Goal: Information Seeking & Learning: Learn about a topic

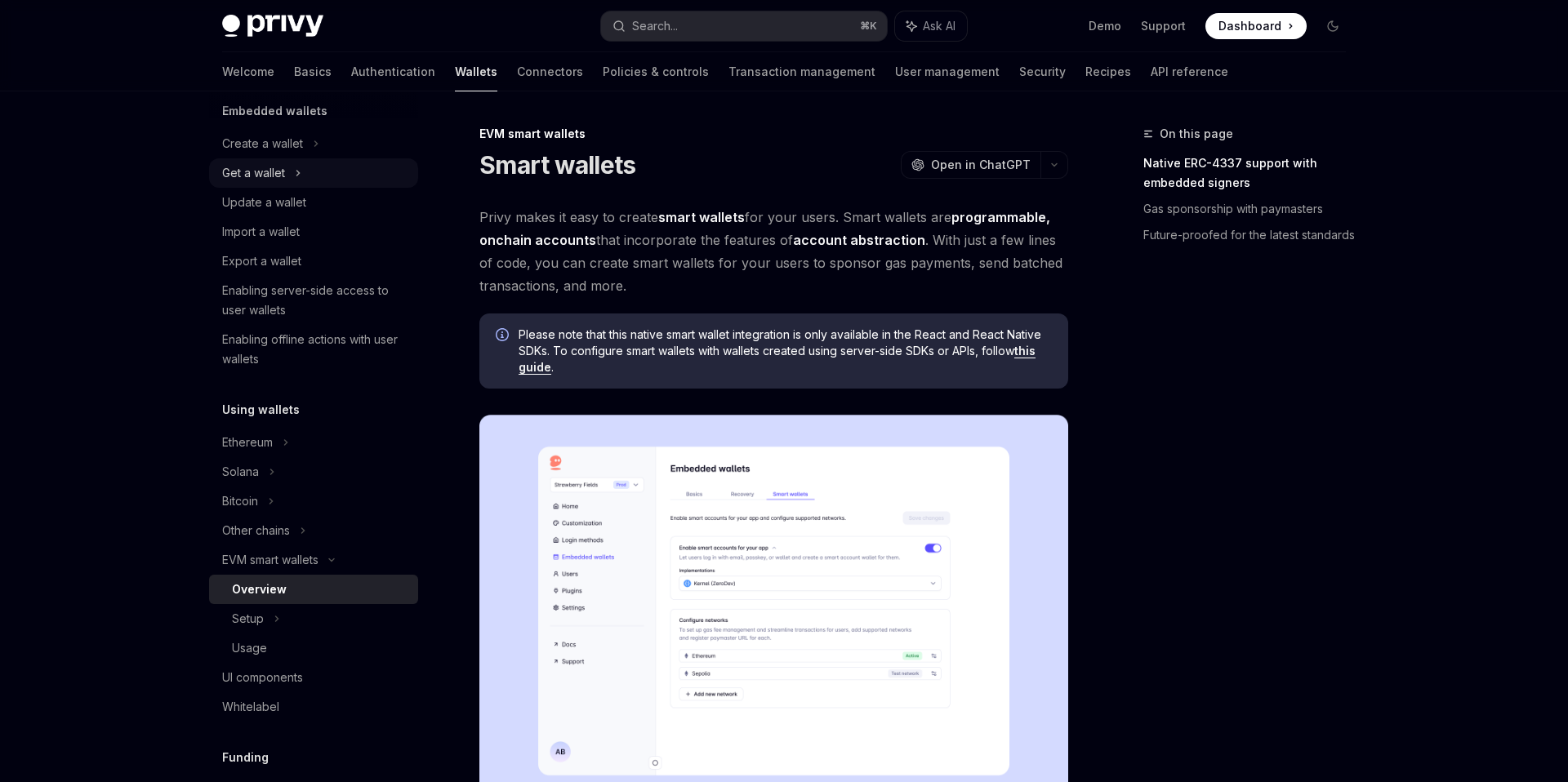
scroll to position [110, 0]
click at [313, 153] on icon at bounding box center [316, 143] width 6 height 20
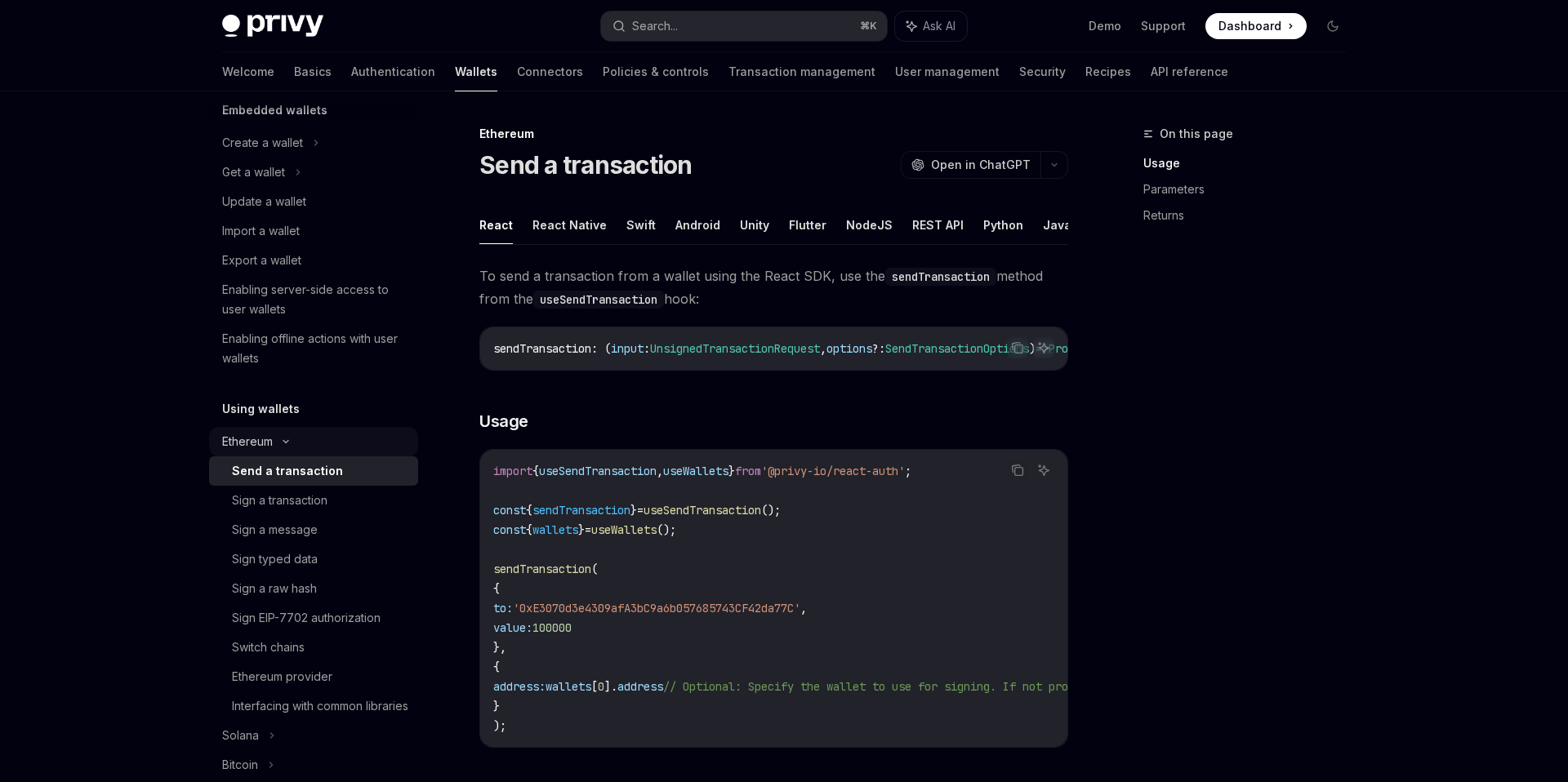
click at [292, 443] on icon at bounding box center [286, 442] width 20 height 6
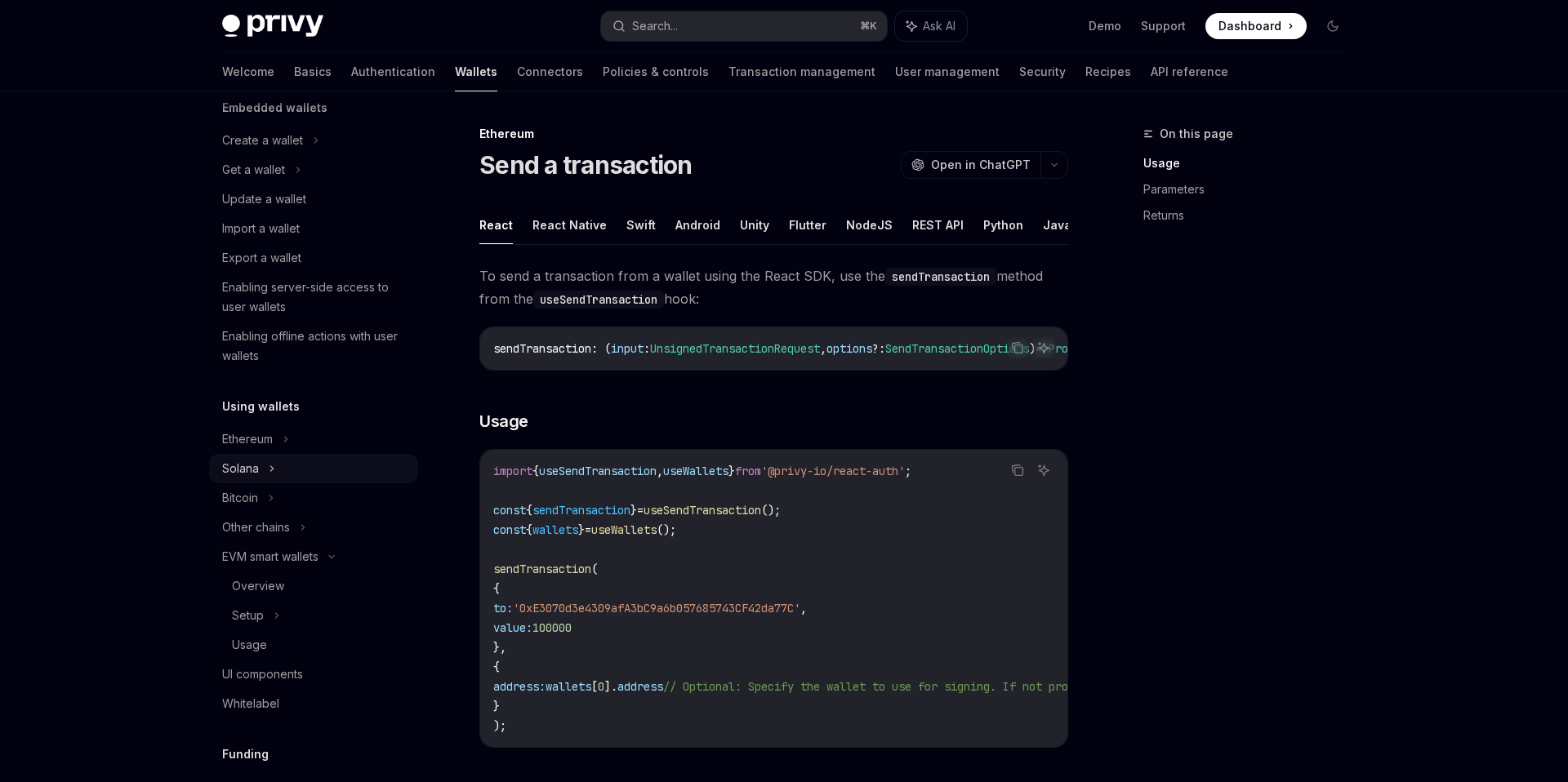
scroll to position [113, 0]
click at [310, 526] on div "Other chains" at bounding box center [313, 527] width 209 height 29
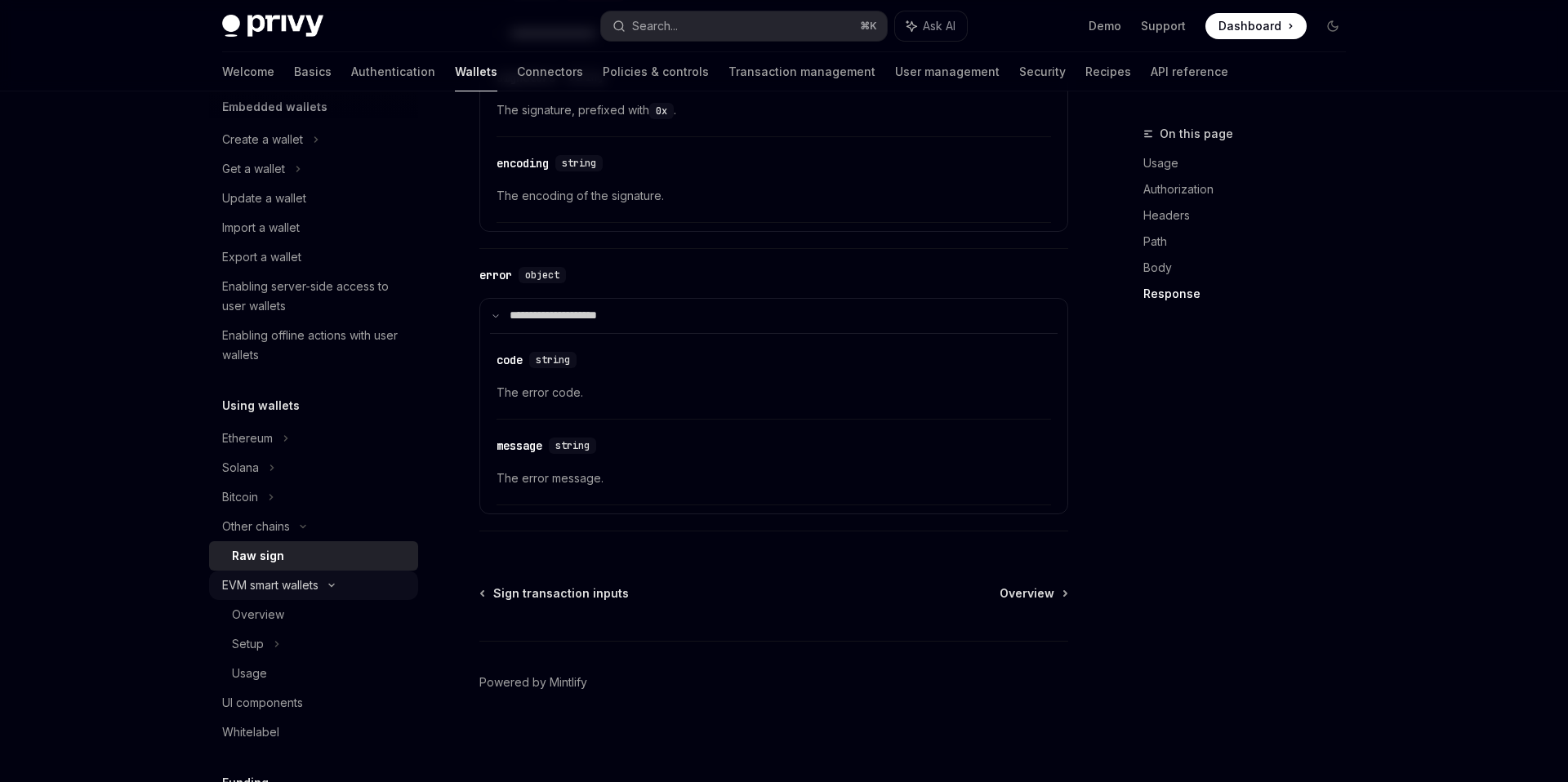
scroll to position [117, 0]
click at [308, 645] on div "Setup" at bounding box center [313, 641] width 209 height 29
type textarea "*"
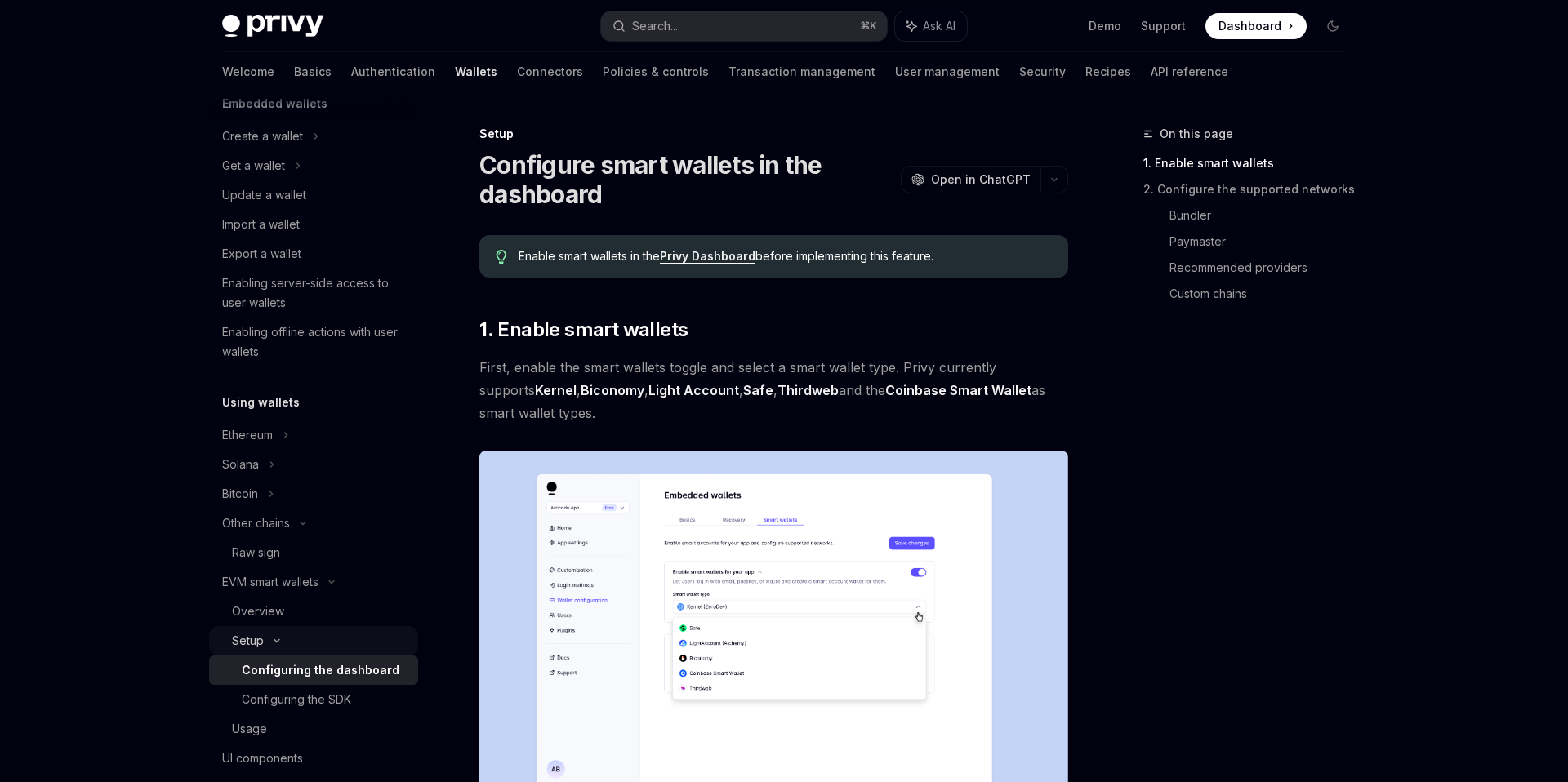
click at [308, 645] on div "Setup" at bounding box center [313, 641] width 209 height 29
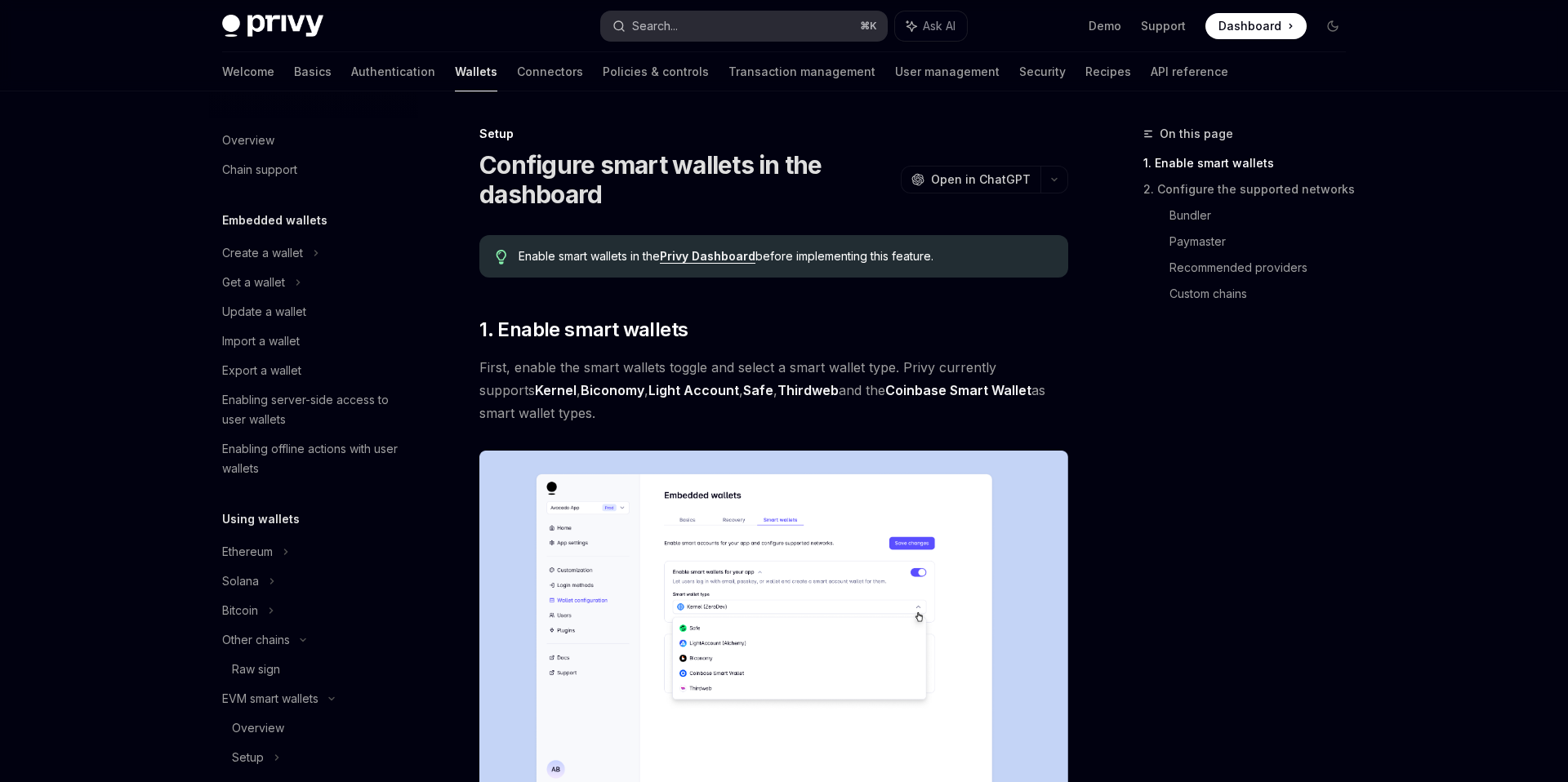
click at [697, 27] on button "Search... ⌘ K" at bounding box center [744, 26] width 286 height 29
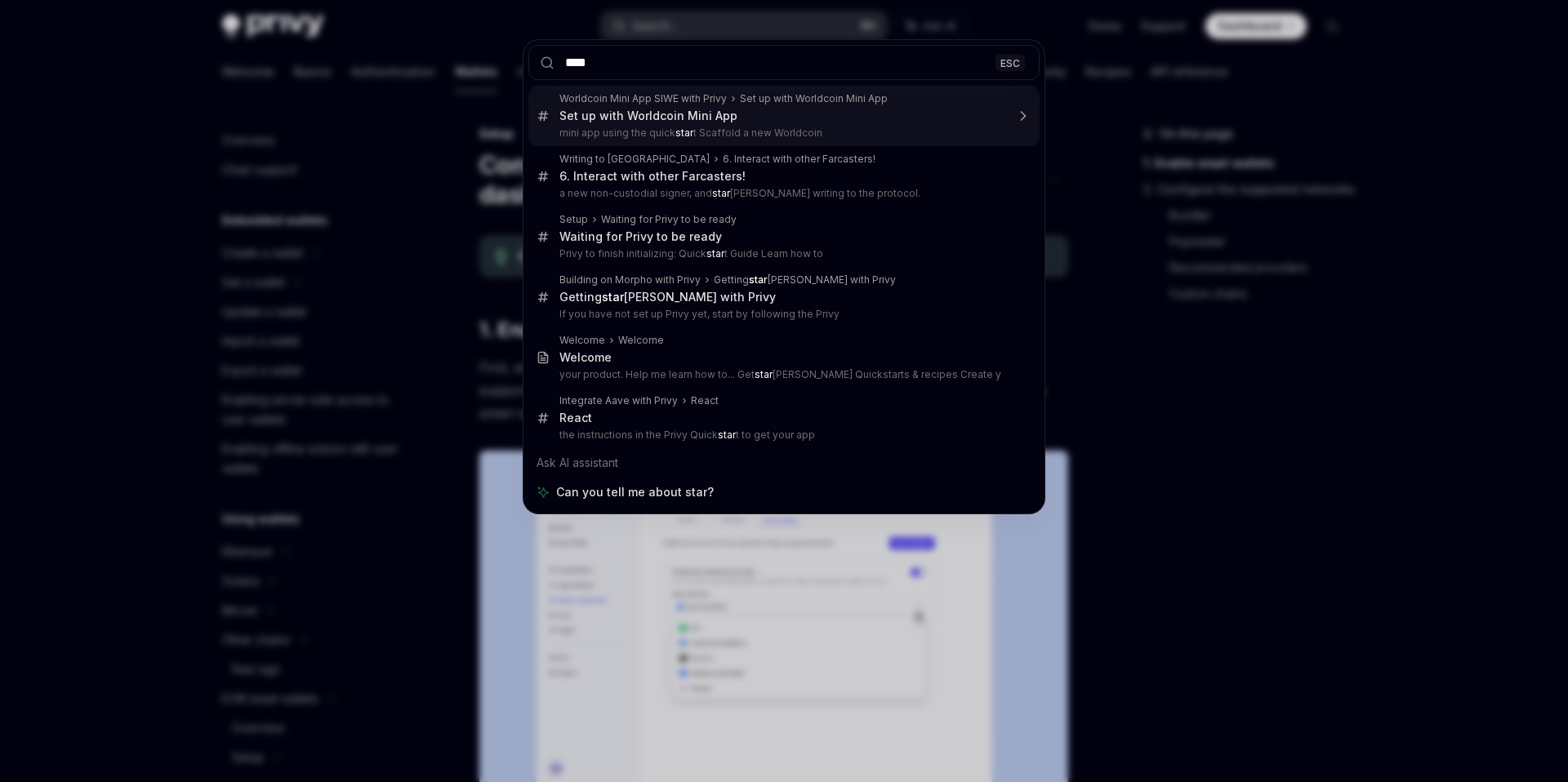
type input "*****"
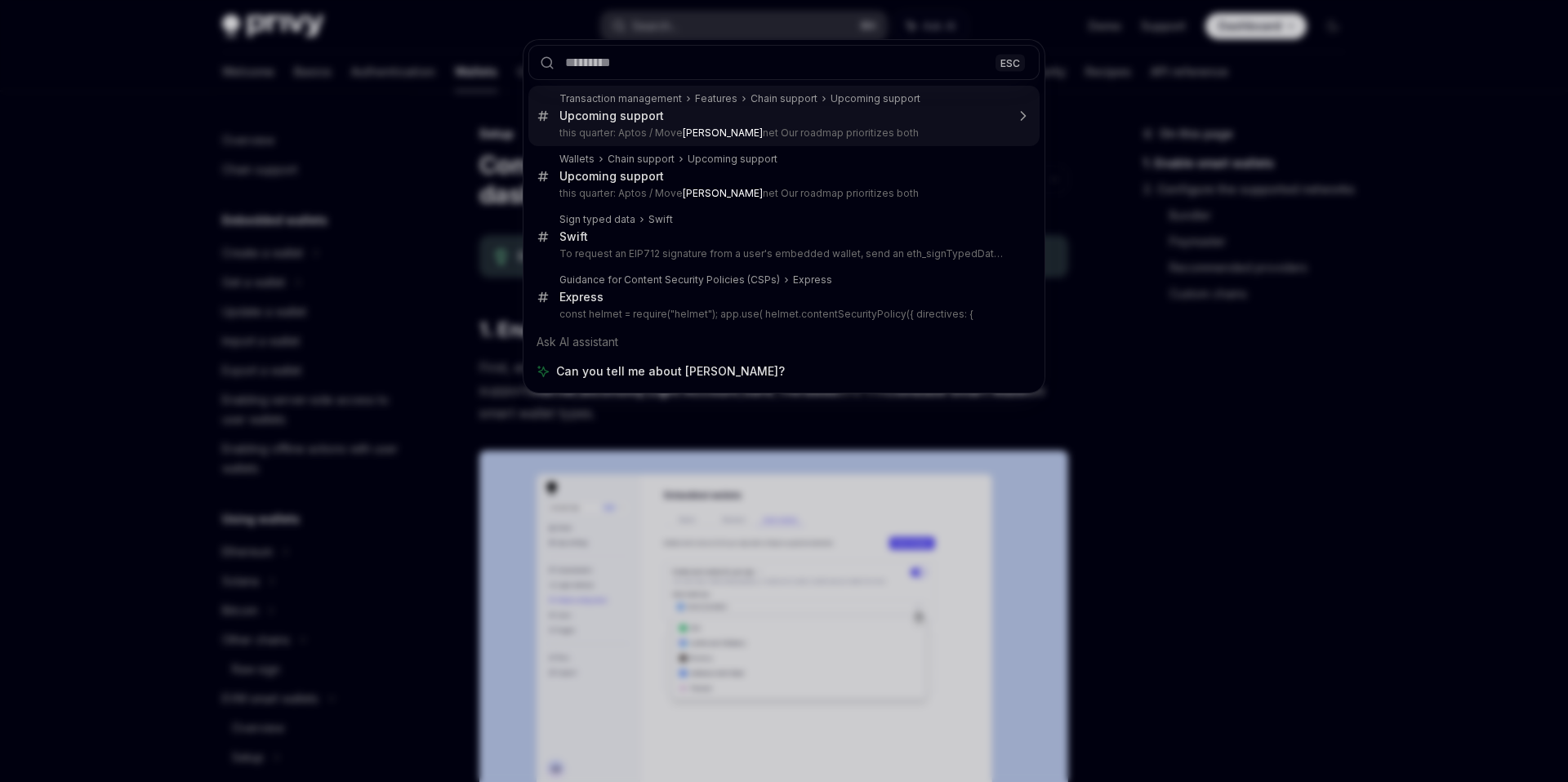
type textarea "*"
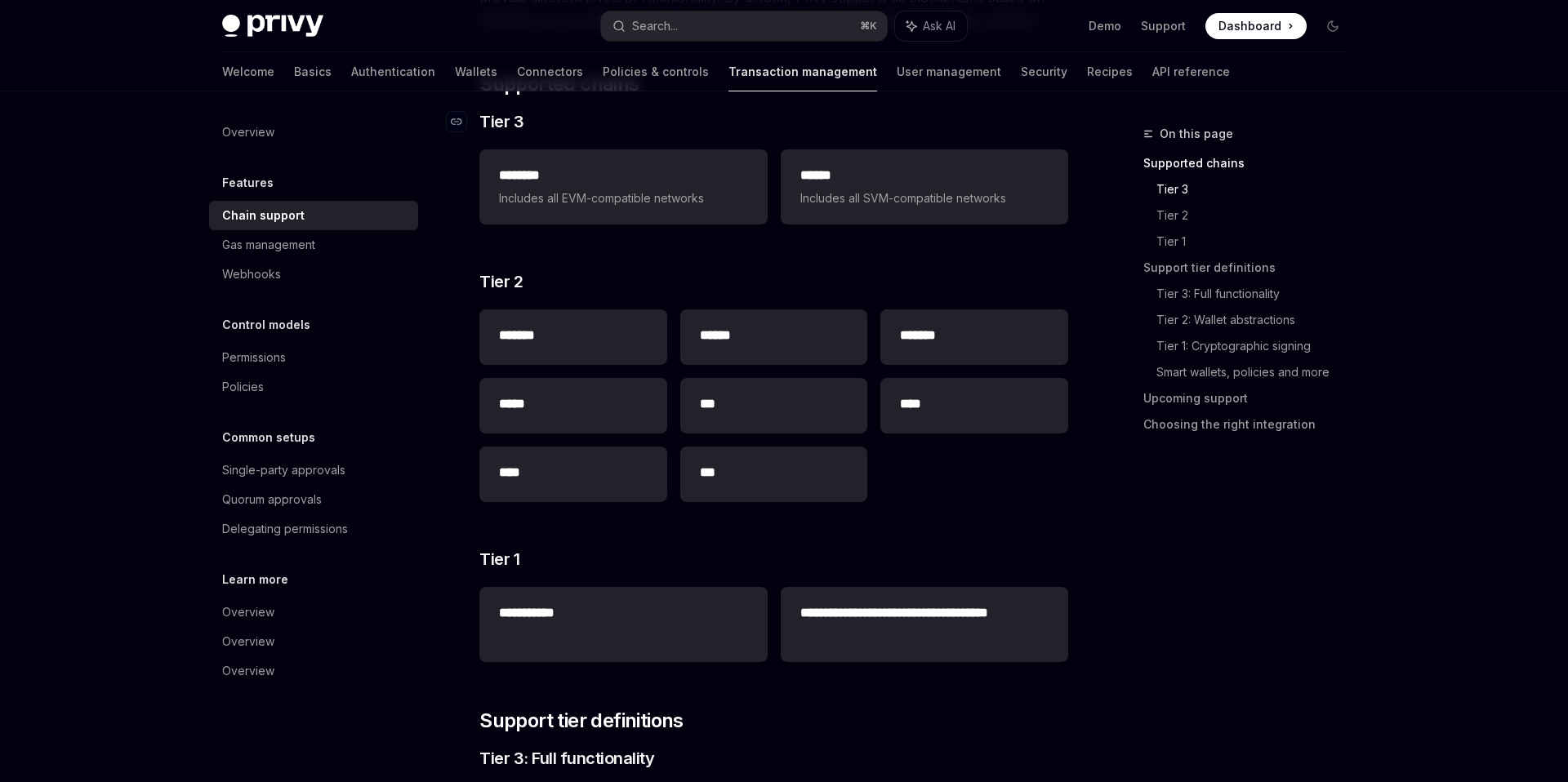
scroll to position [235, 0]
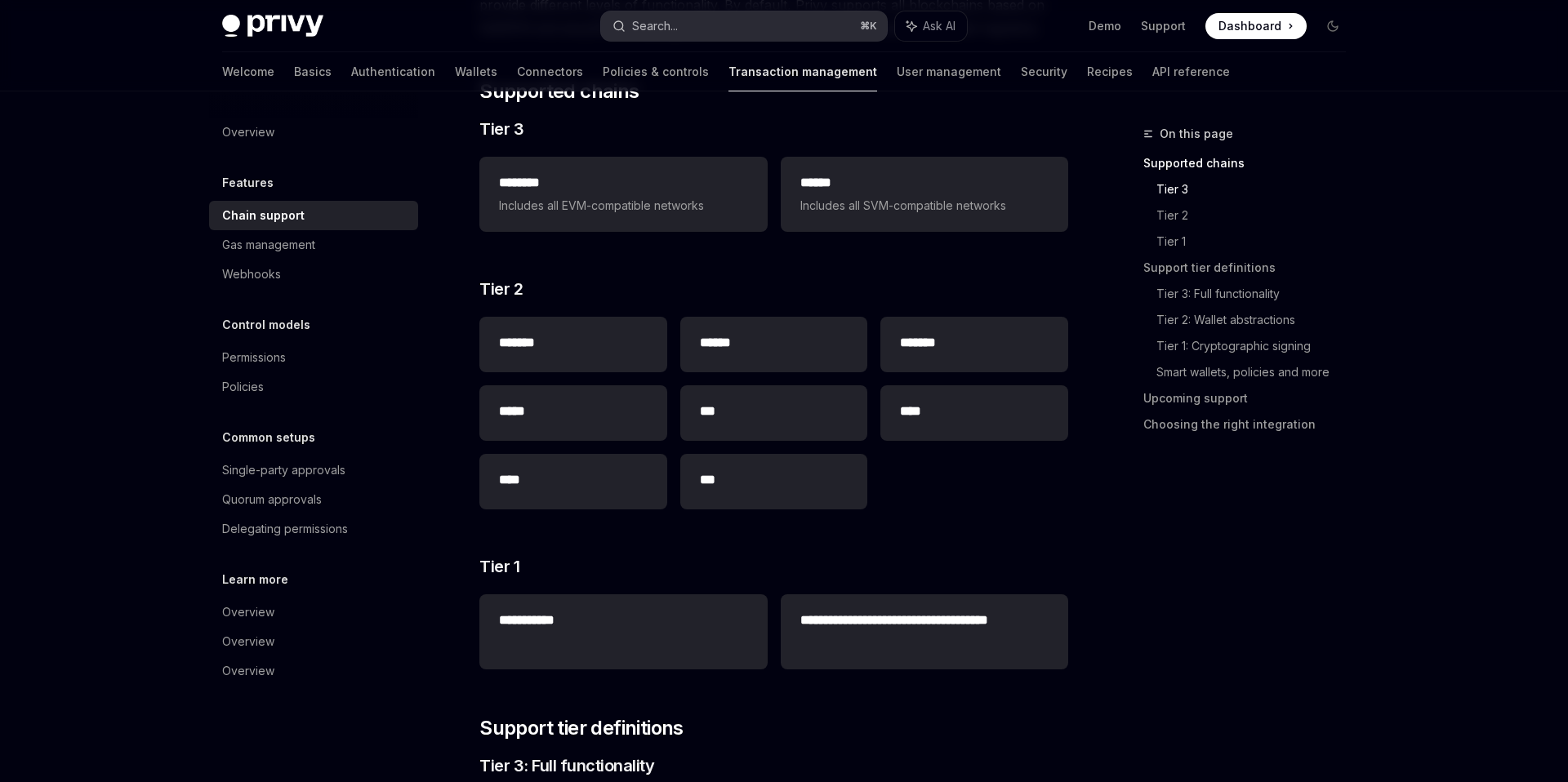
click at [772, 21] on button "Search... ⌘ K" at bounding box center [744, 26] width 286 height 29
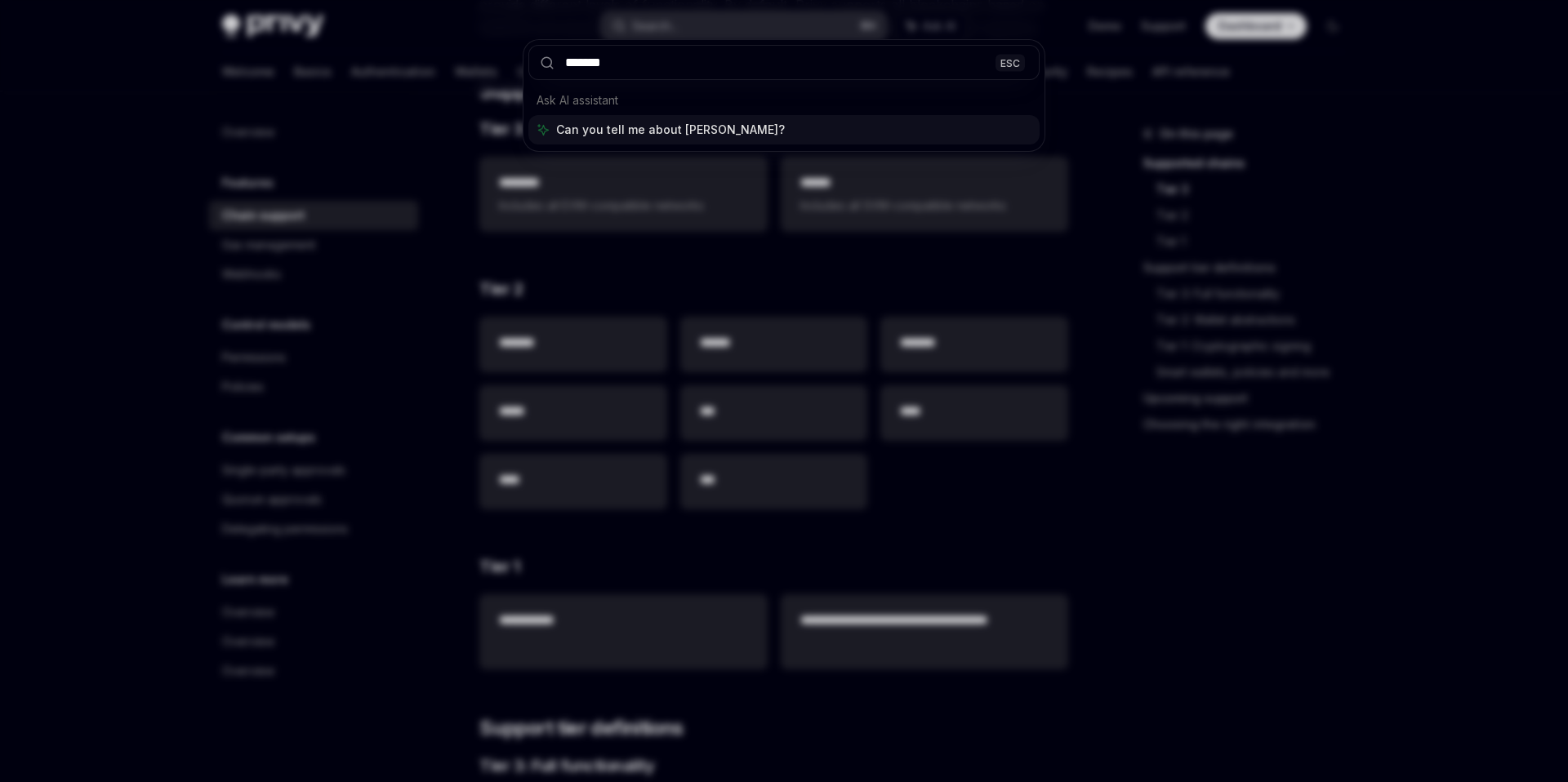
type input "********"
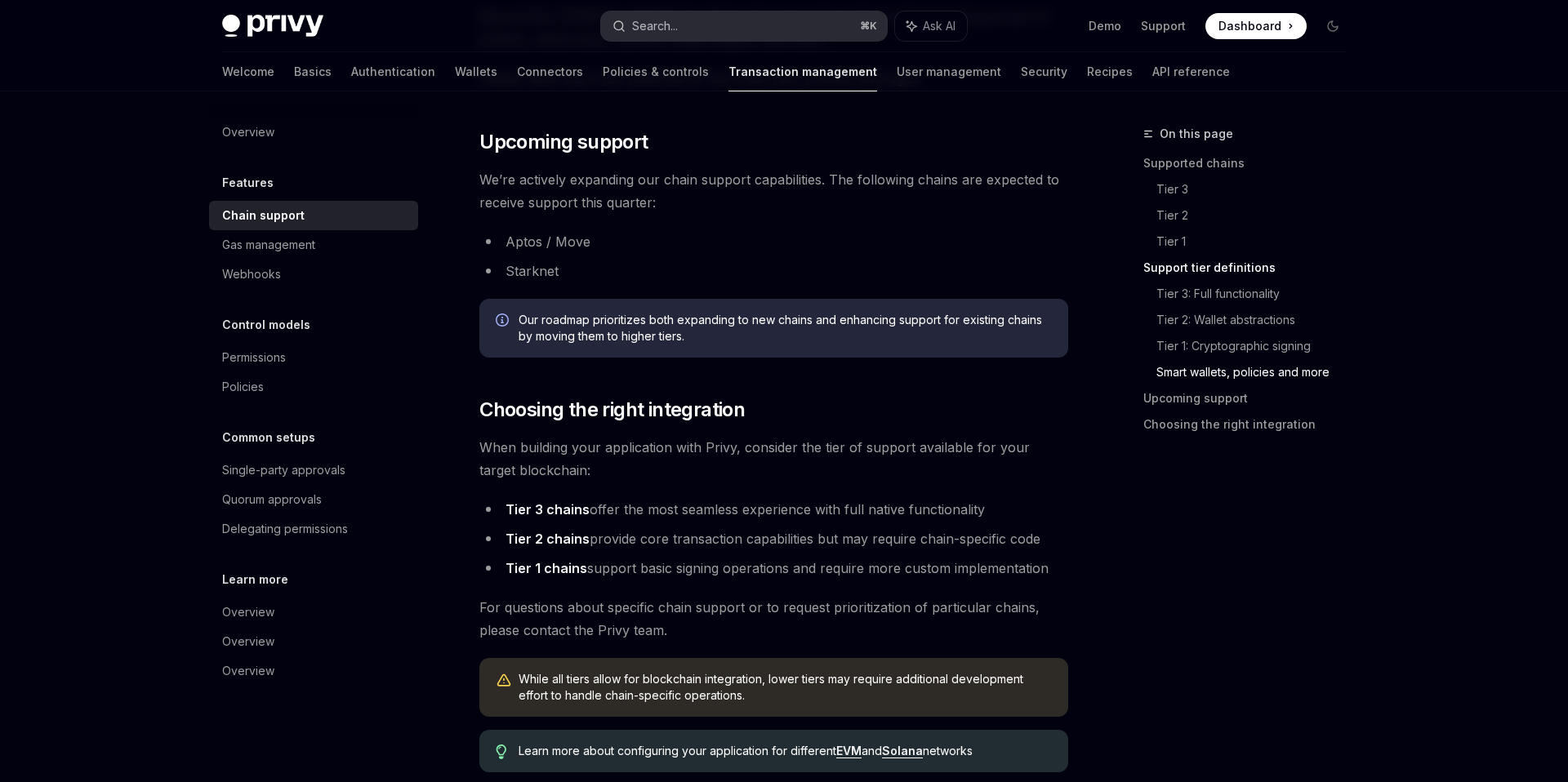
scroll to position [1748, 0]
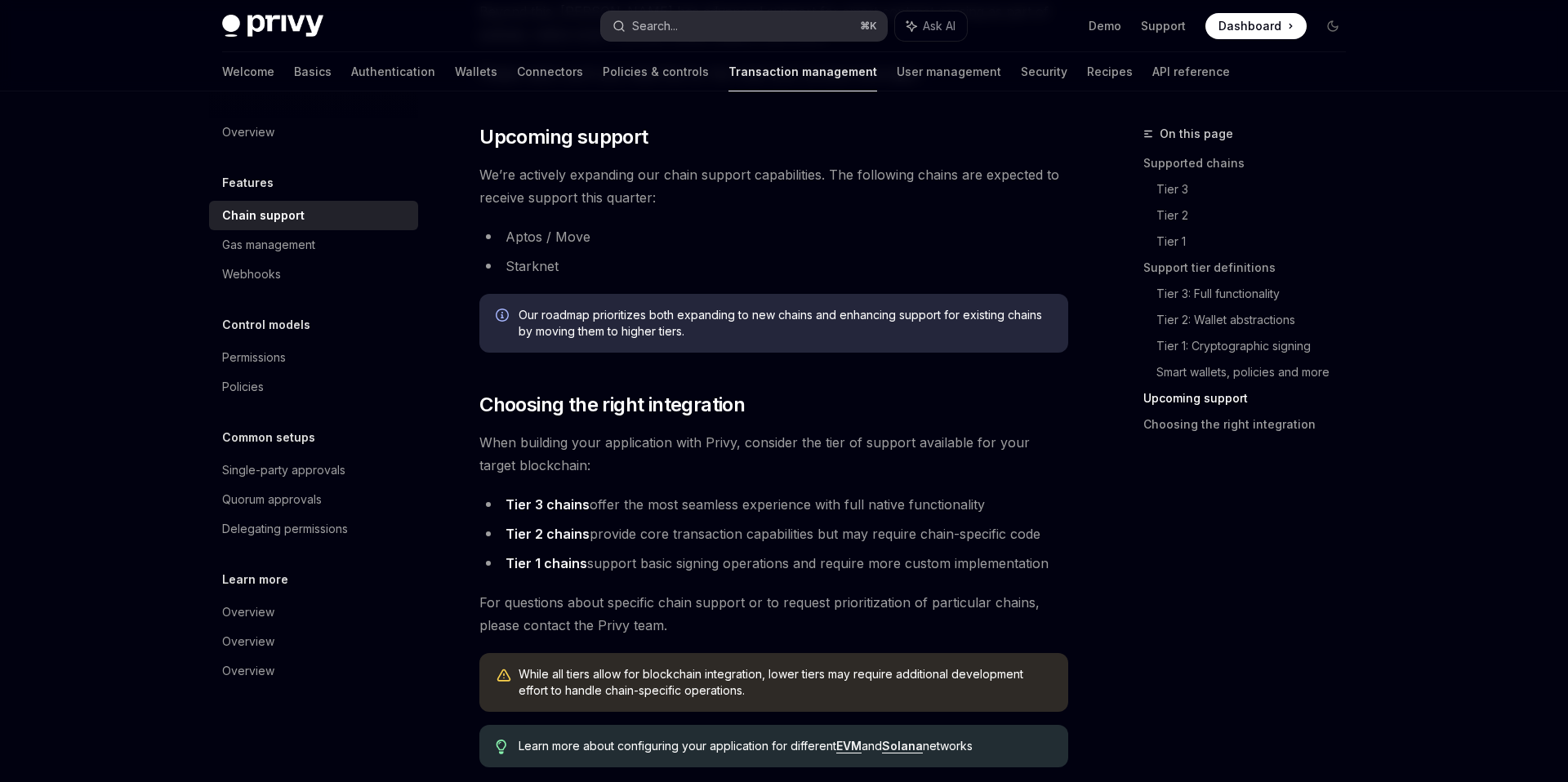
click at [791, 28] on button "Search... ⌘ K" at bounding box center [744, 26] width 286 height 29
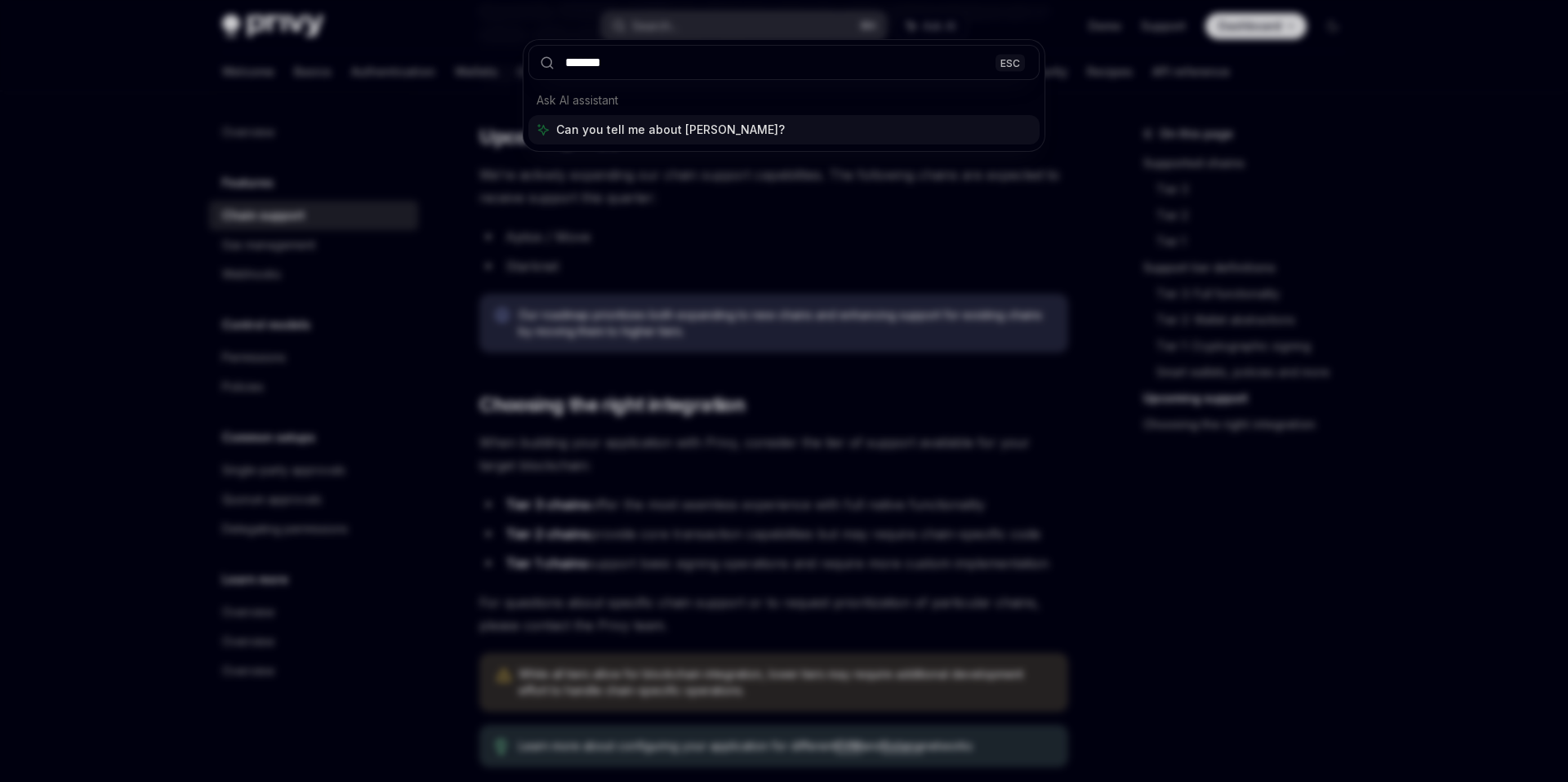
type input "********"
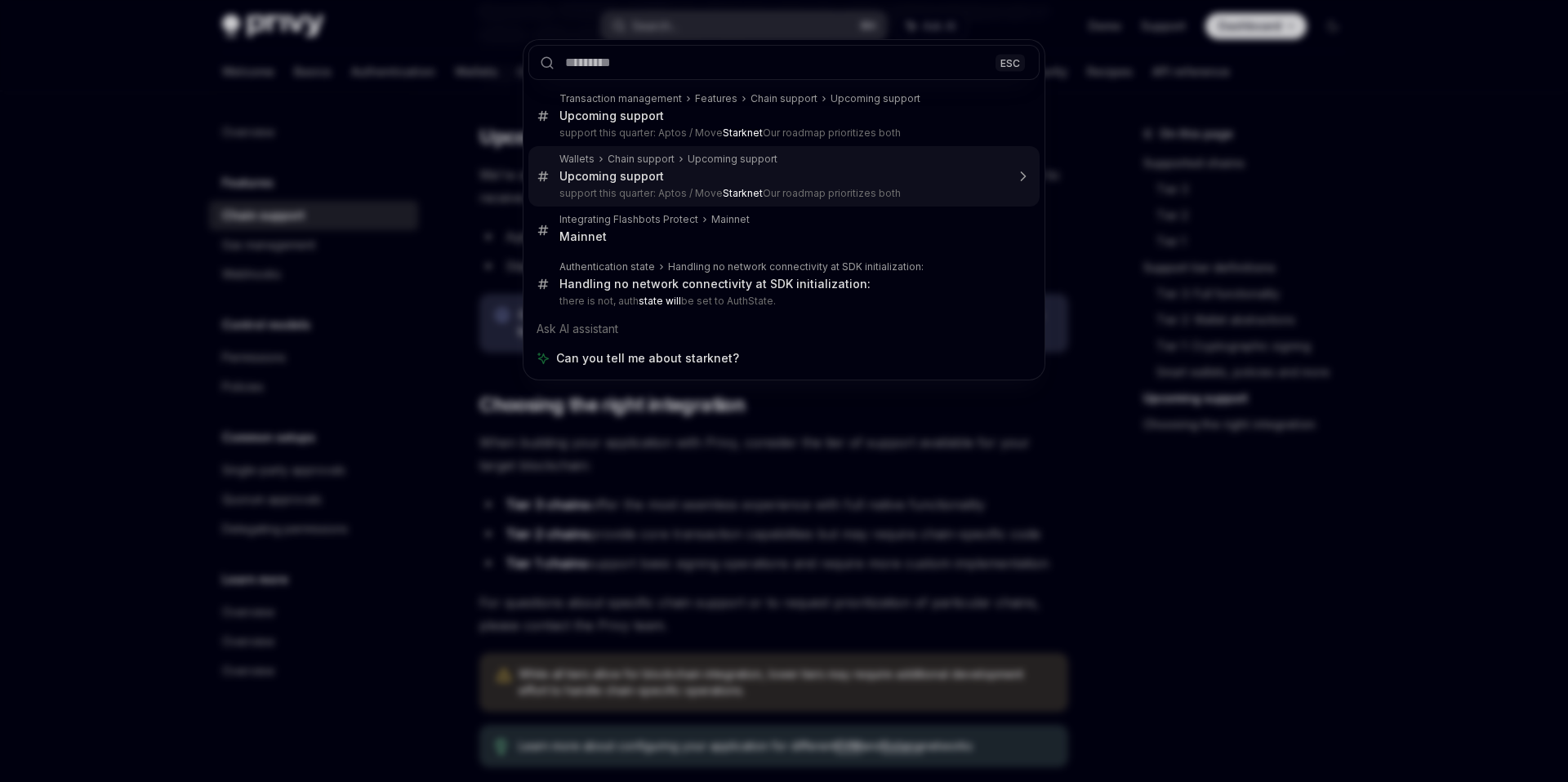
type textarea "*"
